Goal: Task Accomplishment & Management: Complete application form

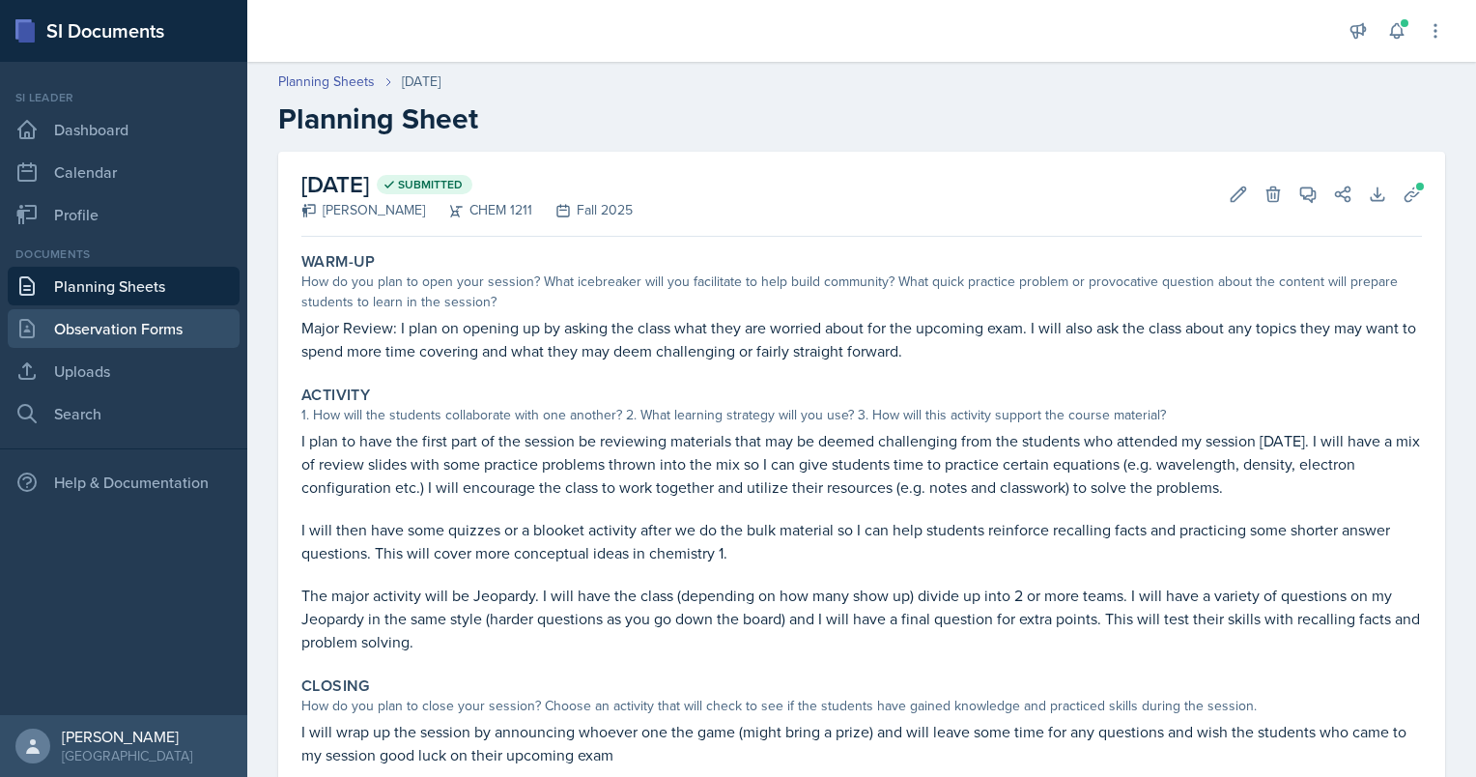
click at [96, 325] on link "Observation Forms" at bounding box center [124, 328] width 232 height 39
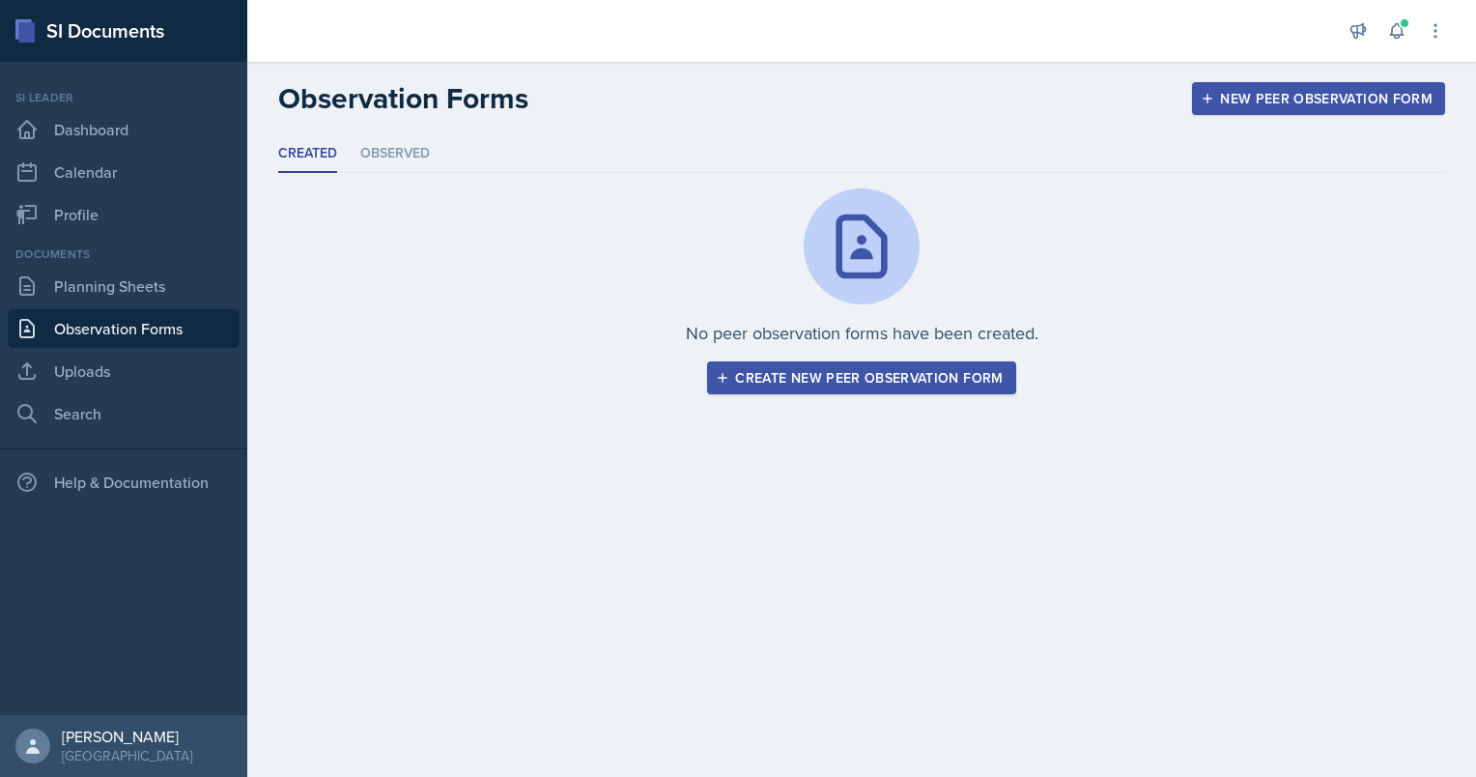
click at [913, 380] on div "Create new peer observation form" at bounding box center [861, 377] width 283 height 15
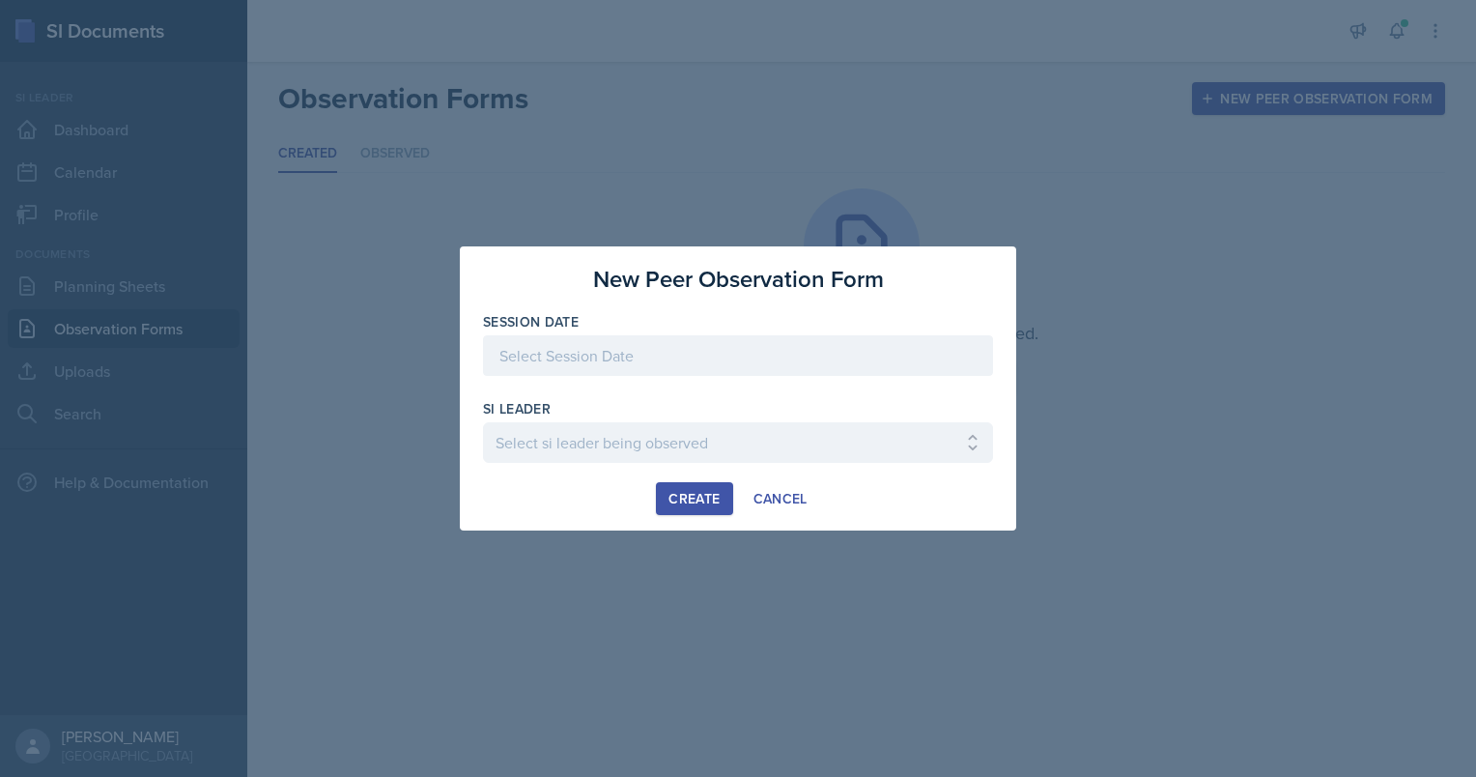
click at [613, 365] on div at bounding box center [738, 355] width 510 height 41
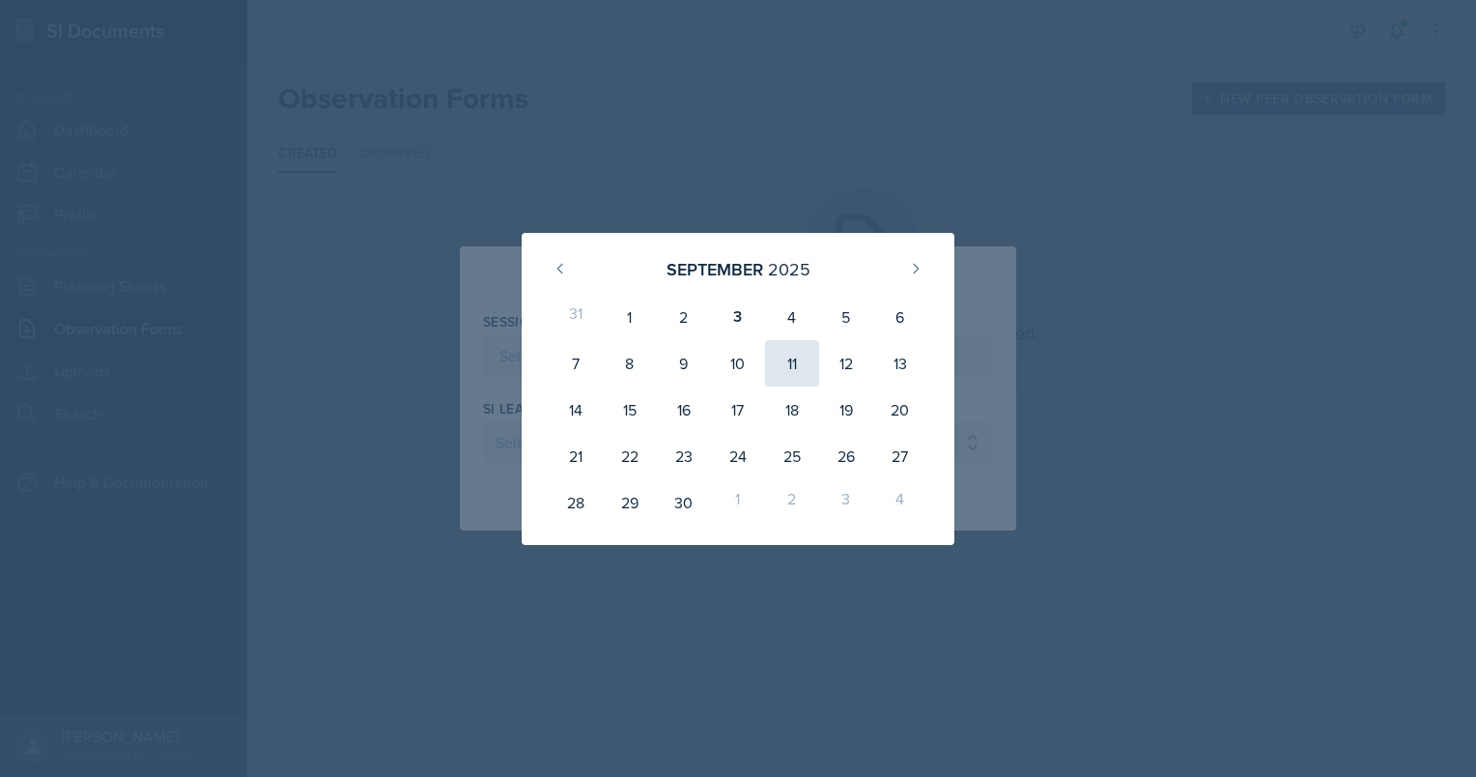
click at [800, 356] on div "11" at bounding box center [792, 363] width 54 height 46
type input "[DATE]"
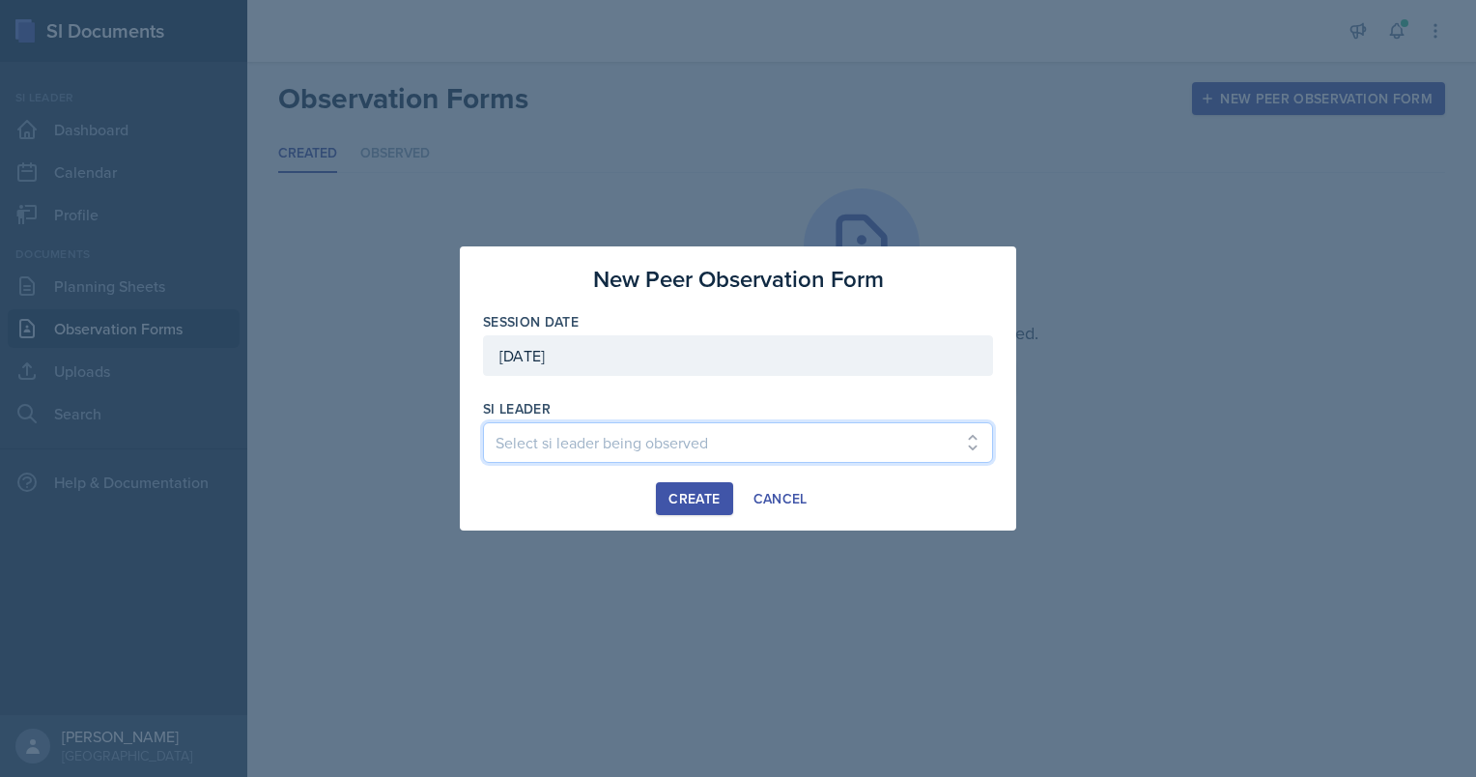
click at [643, 436] on select "Select si leader being observed [PERSON_NAME] / PSYC 2500 / The Phantoms of The…" at bounding box center [738, 442] width 510 height 41
click at [653, 441] on select "Select si leader being observed [PERSON_NAME] / PSYC 2500 / The Phantoms of The…" at bounding box center [738, 442] width 510 height 41
click at [641, 440] on select "Select si leader being observed [PERSON_NAME] / PSYC 2500 / The Phantoms of The…" at bounding box center [738, 442] width 510 height 41
select select "39ccb836-8fb5-4a4f-a414-06c3d4a4210e"
click at [483, 422] on select "Select si leader being observed [PERSON_NAME] / PSYC 2500 / The Phantoms of The…" at bounding box center [738, 442] width 510 height 41
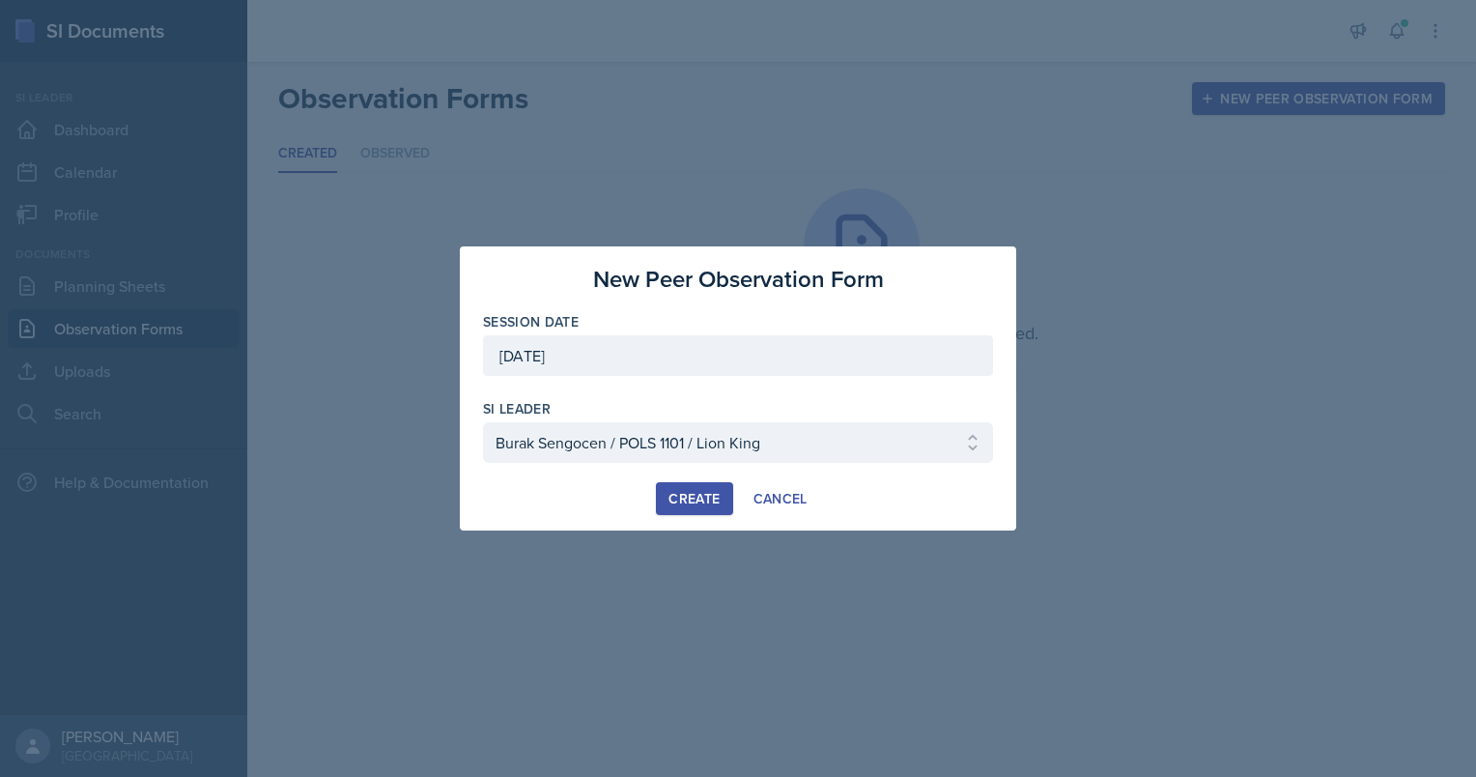
click at [694, 485] on button "Create" at bounding box center [694, 498] width 76 height 33
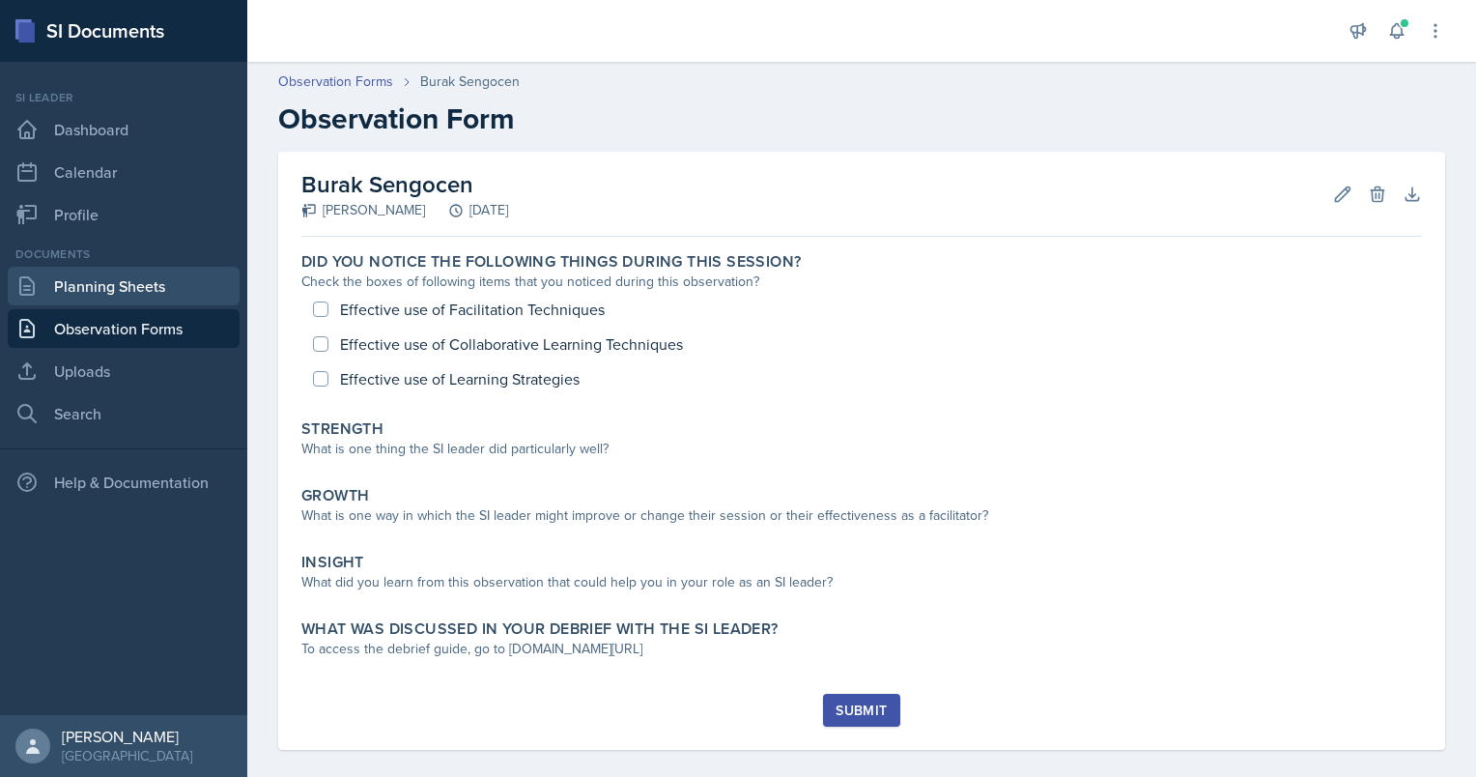
click at [103, 290] on link "Planning Sheets" at bounding box center [124, 286] width 232 height 39
